Goal: Find specific page/section: Find specific page/section

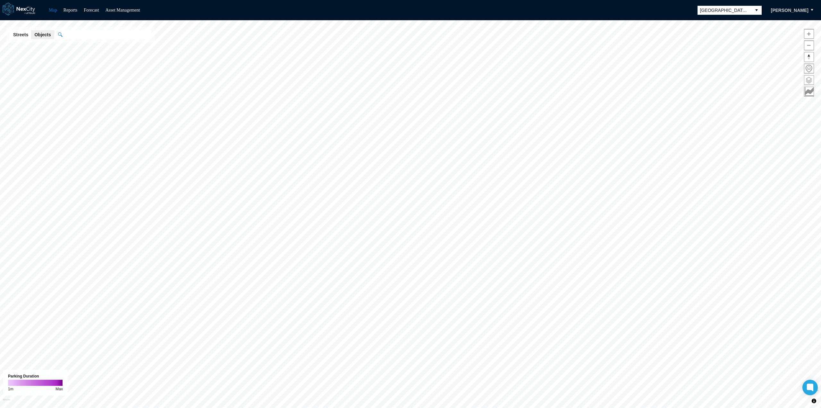
click at [808, 80] on span at bounding box center [809, 79] width 9 height 9
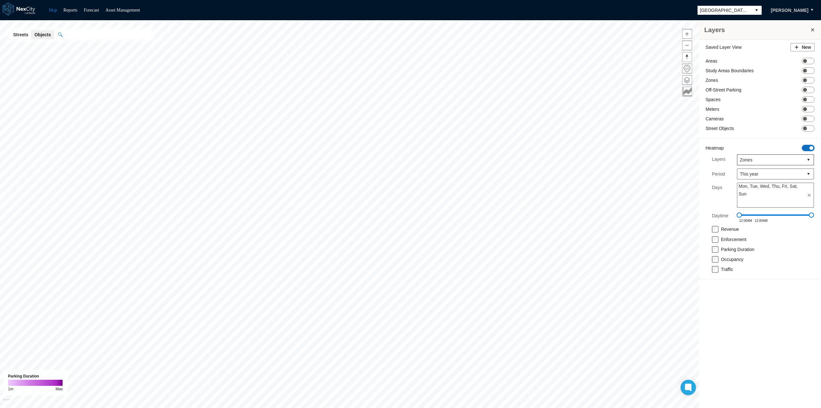
click at [807, 147] on span "ON OFF" at bounding box center [808, 148] width 13 height 6
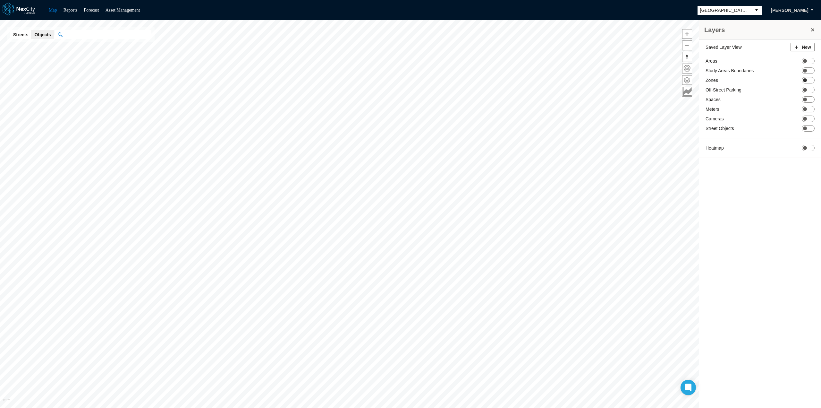
click at [808, 81] on span "ON OFF" at bounding box center [808, 80] width 13 height 6
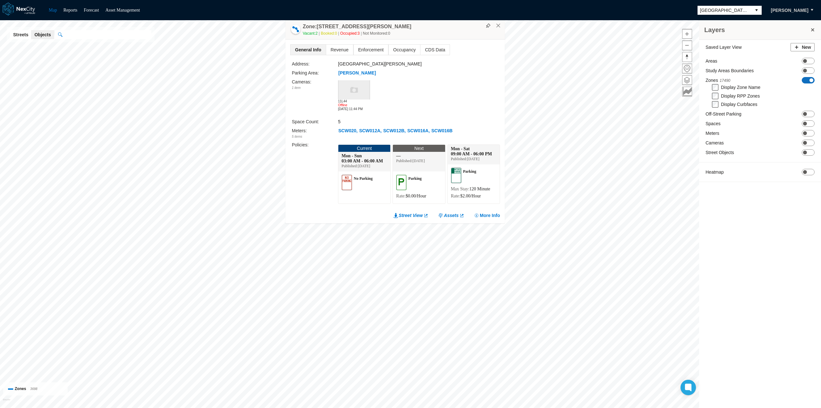
click at [807, 81] on span "ON OFF" at bounding box center [808, 80] width 13 height 6
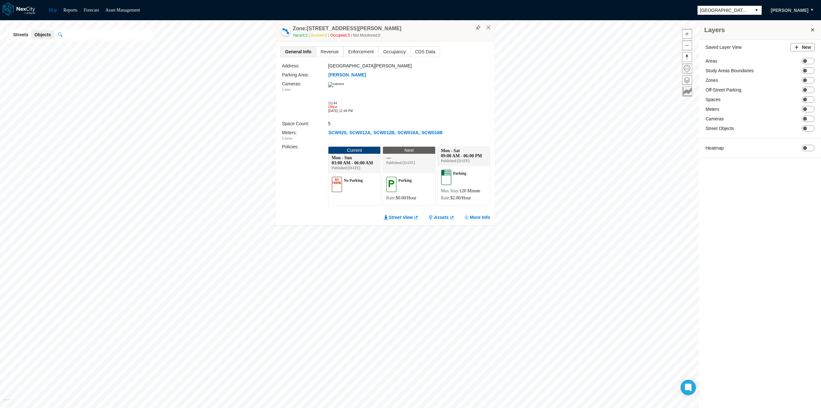
drag, startPoint x: 455, startPoint y: 31, endPoint x: 238, endPoint y: 59, distance: 219.0
click at [293, 38] on div "Vacant: 2 Booked: 0 Occupied: 3 Not Monitored: 0" at bounding box center [392, 35] width 199 height 6
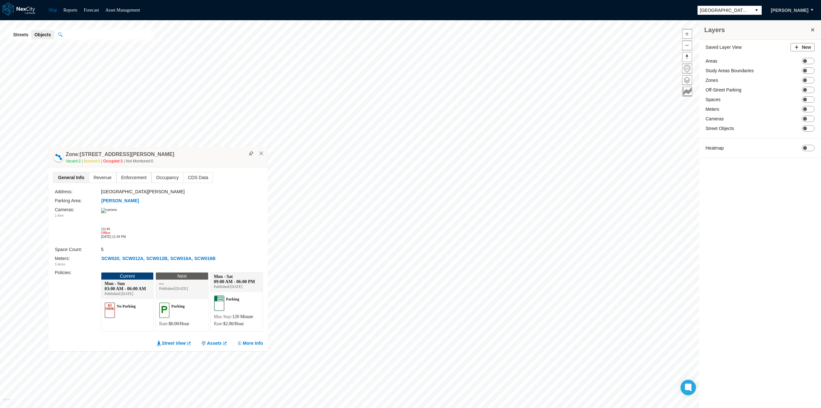
drag, startPoint x: 214, startPoint y: 122, endPoint x: 202, endPoint y: 158, distance: 38.3
click at [202, 158] on div "Vacant: 2 Booked: 0 Occupied: 3 Not Monitored: 0" at bounding box center [165, 161] width 199 height 6
click at [262, 154] on button "×" at bounding box center [262, 153] width 6 height 6
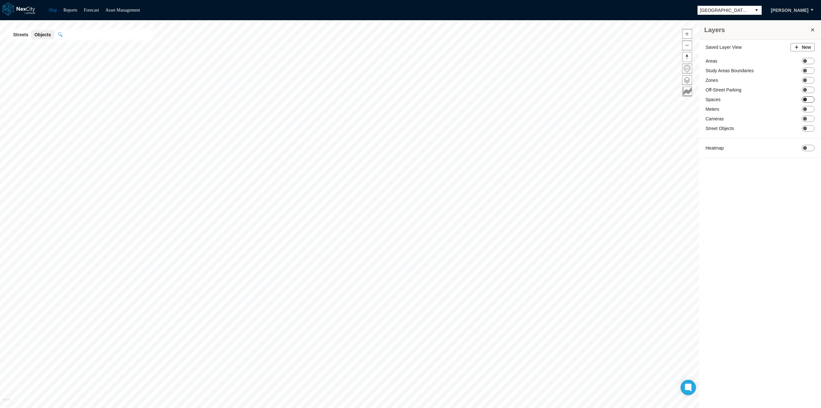
click at [809, 99] on span "ON OFF" at bounding box center [808, 99] width 13 height 6
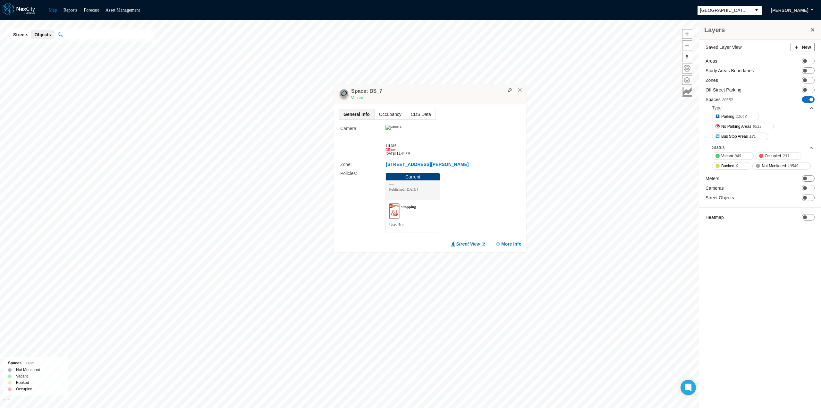
click at [810, 99] on span at bounding box center [812, 100] width 4 height 4
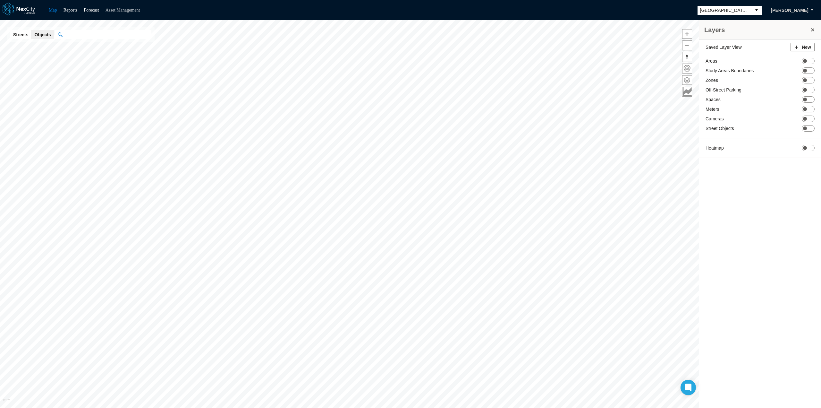
click at [133, 8] on link "Asset Management" at bounding box center [123, 10] width 35 height 5
